Goal: Task Accomplishment & Management: Manage account settings

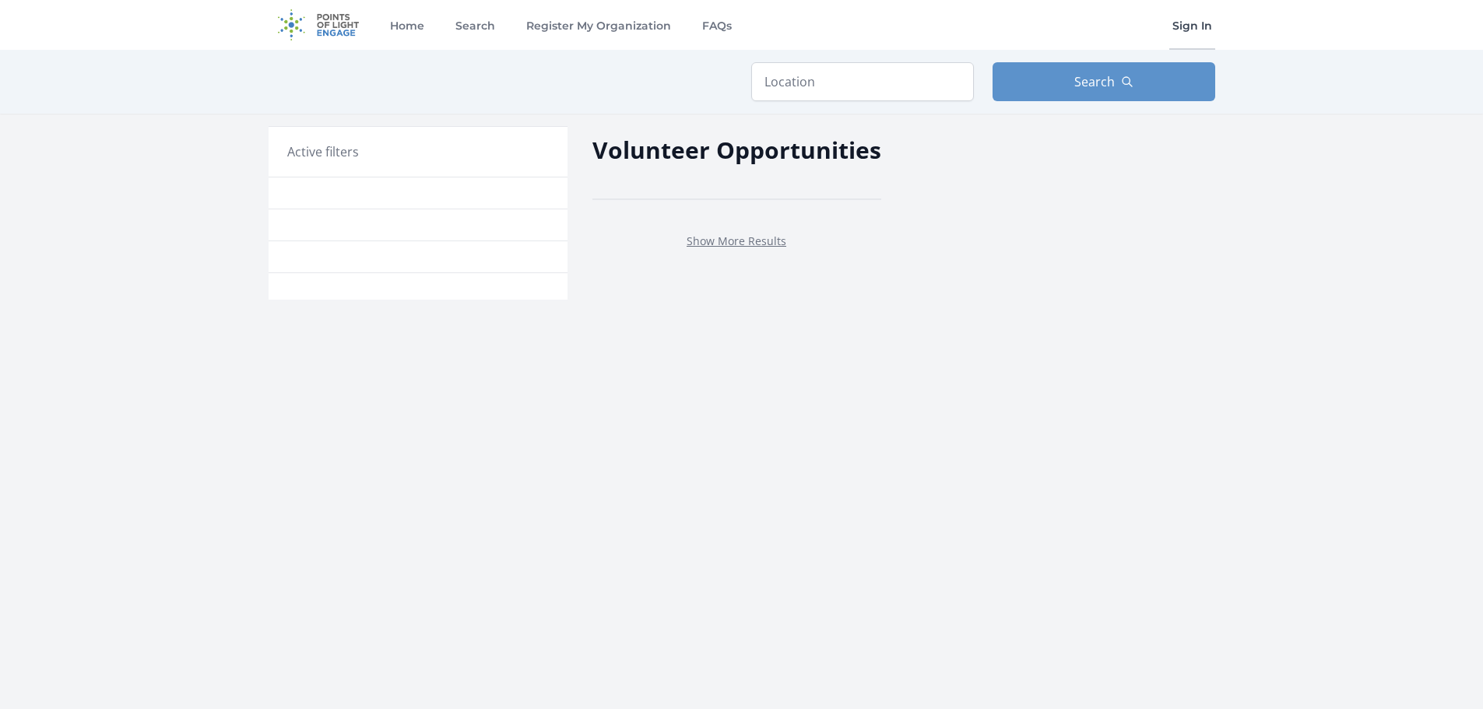
click at [1194, 26] on link "Sign In" at bounding box center [1192, 25] width 46 height 50
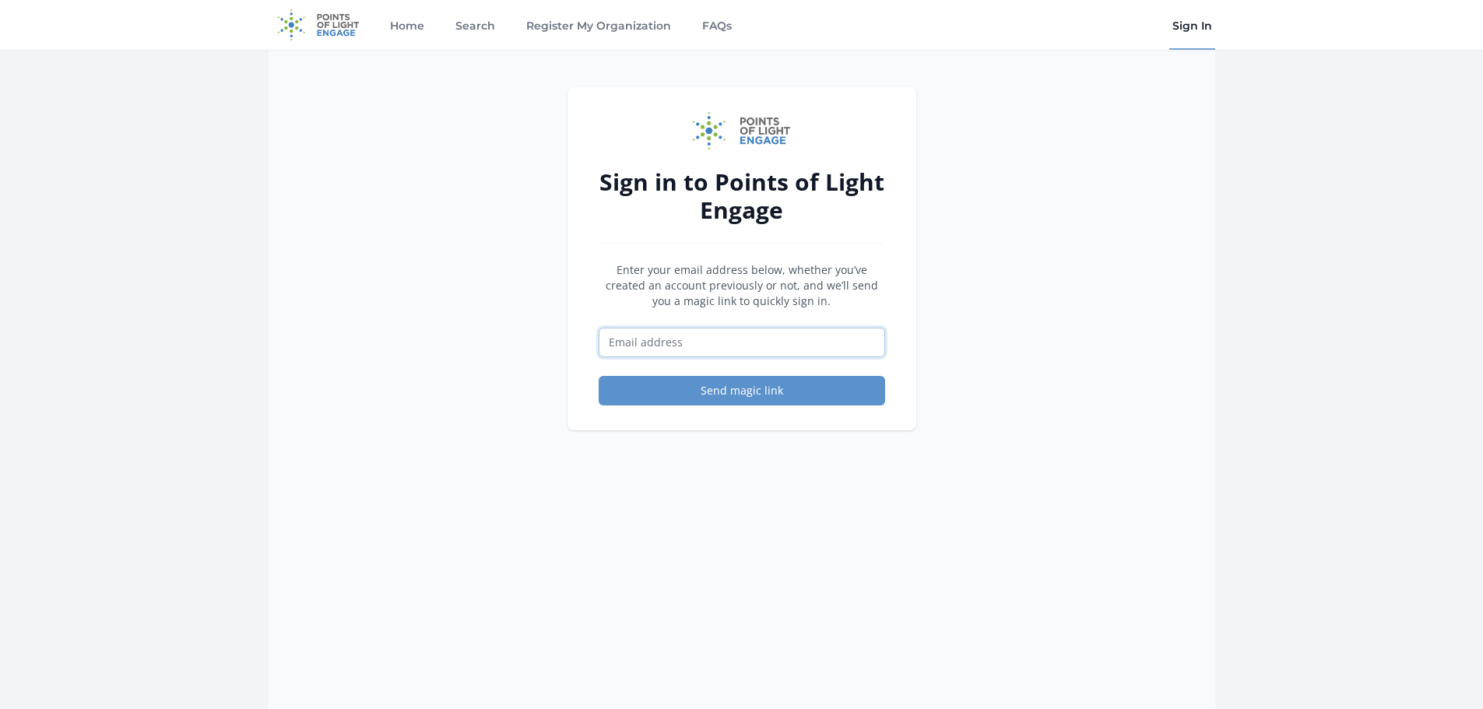
click at [707, 330] on input "Email address" at bounding box center [742, 343] width 286 height 30
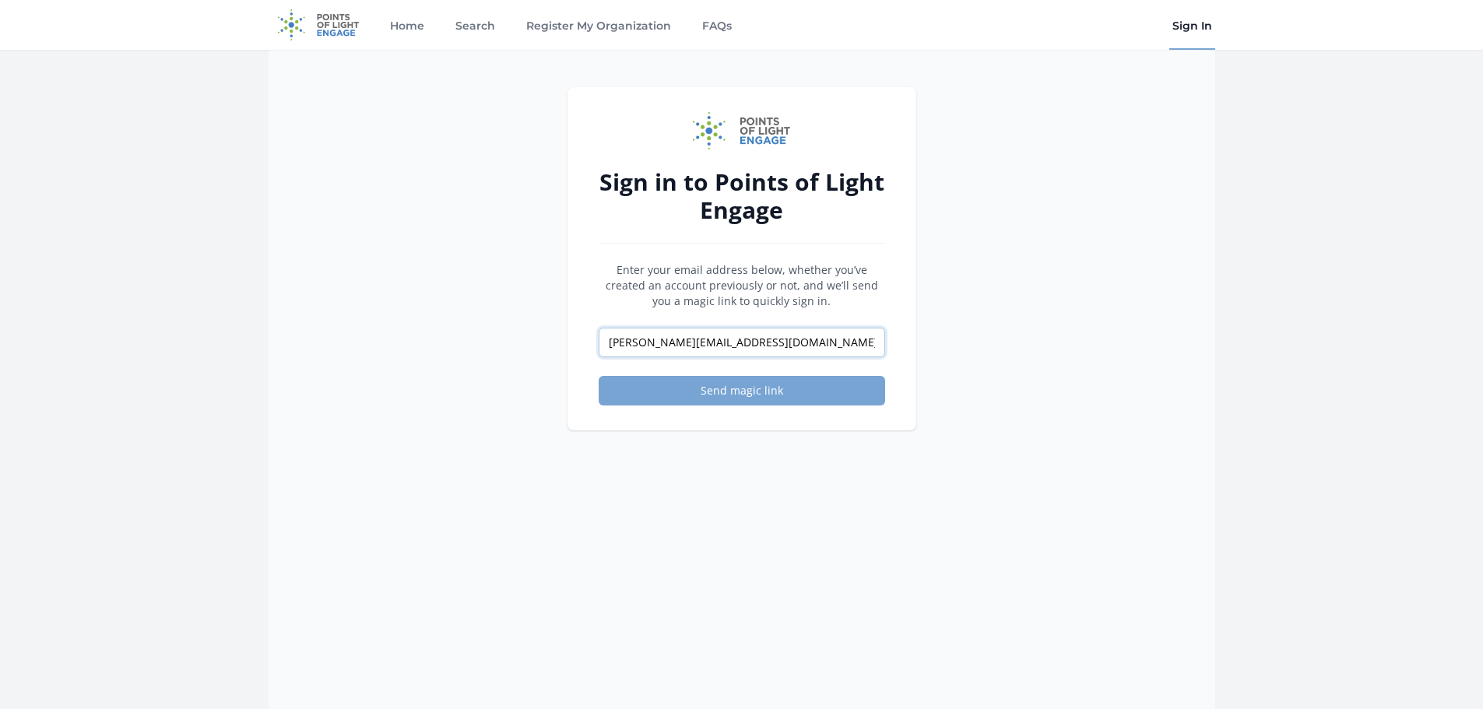
type input "[PERSON_NAME][EMAIL_ADDRESS][DOMAIN_NAME]"
click at [718, 395] on button "Send magic link" at bounding box center [742, 391] width 286 height 30
click at [730, 389] on button "Send magic link" at bounding box center [742, 391] width 286 height 30
